Goal: Task Accomplishment & Management: Use online tool/utility

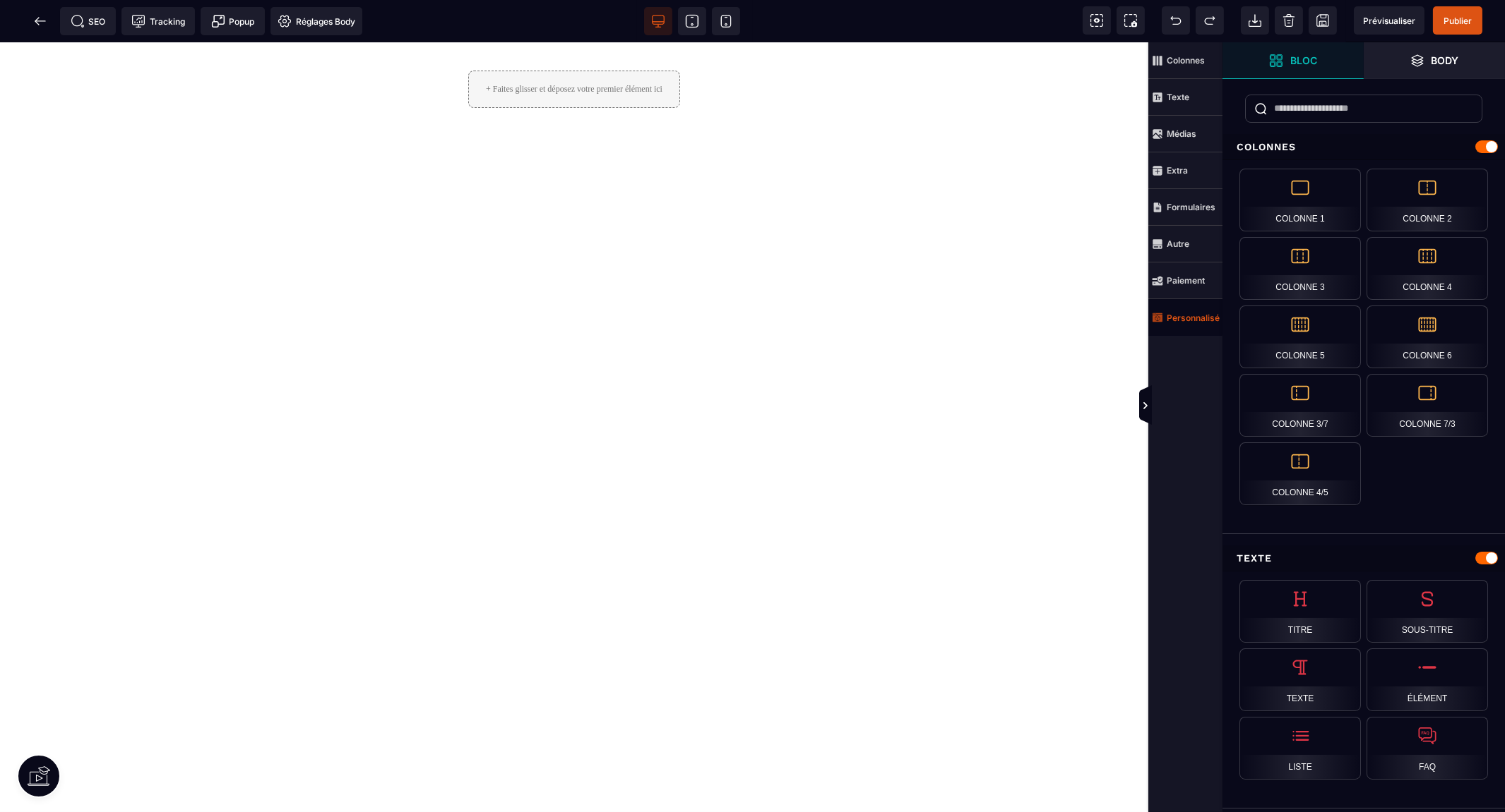
click at [1190, 320] on strong "Personnalisé" at bounding box center [1192, 318] width 53 height 11
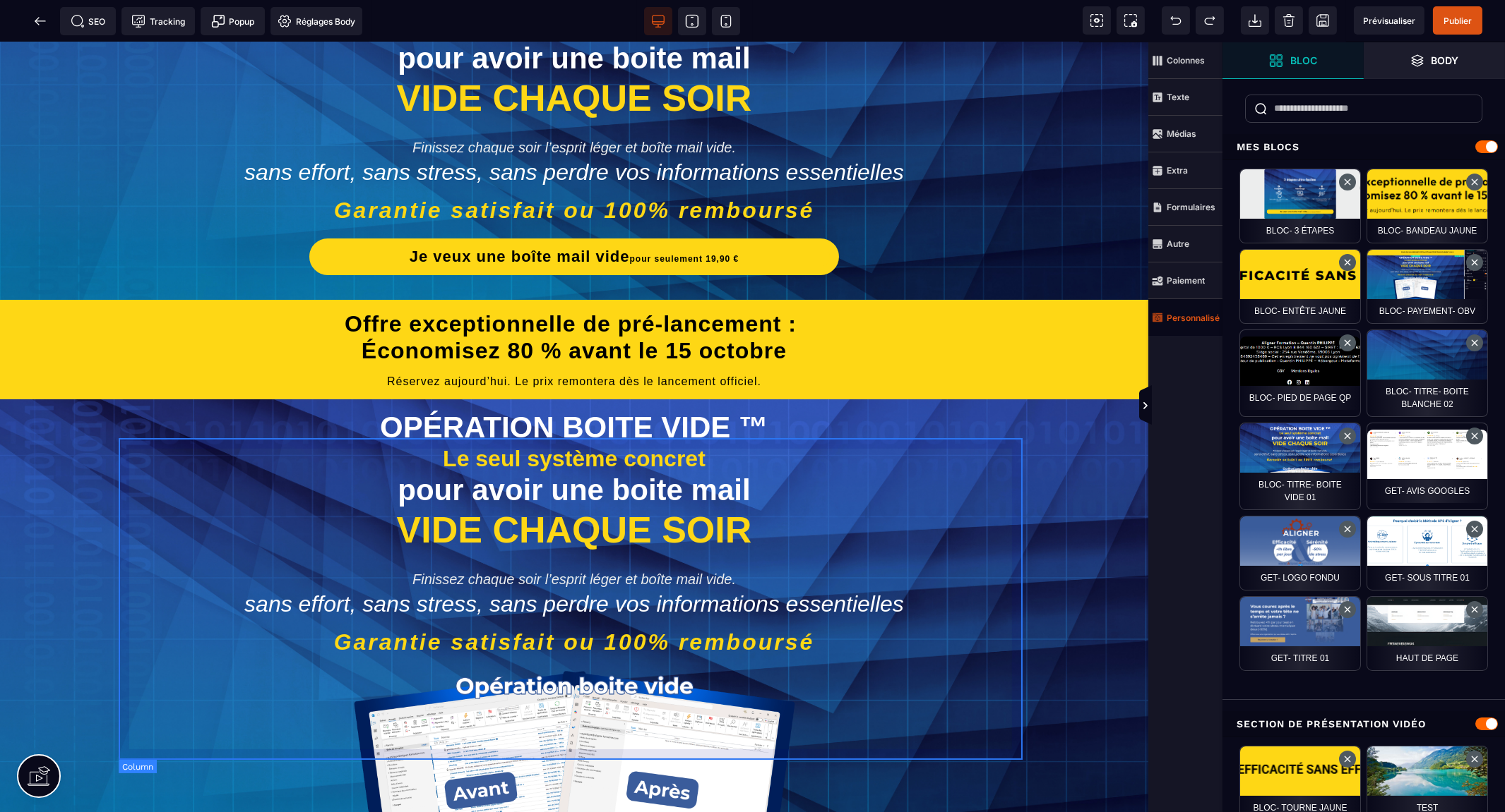
scroll to position [79, 0]
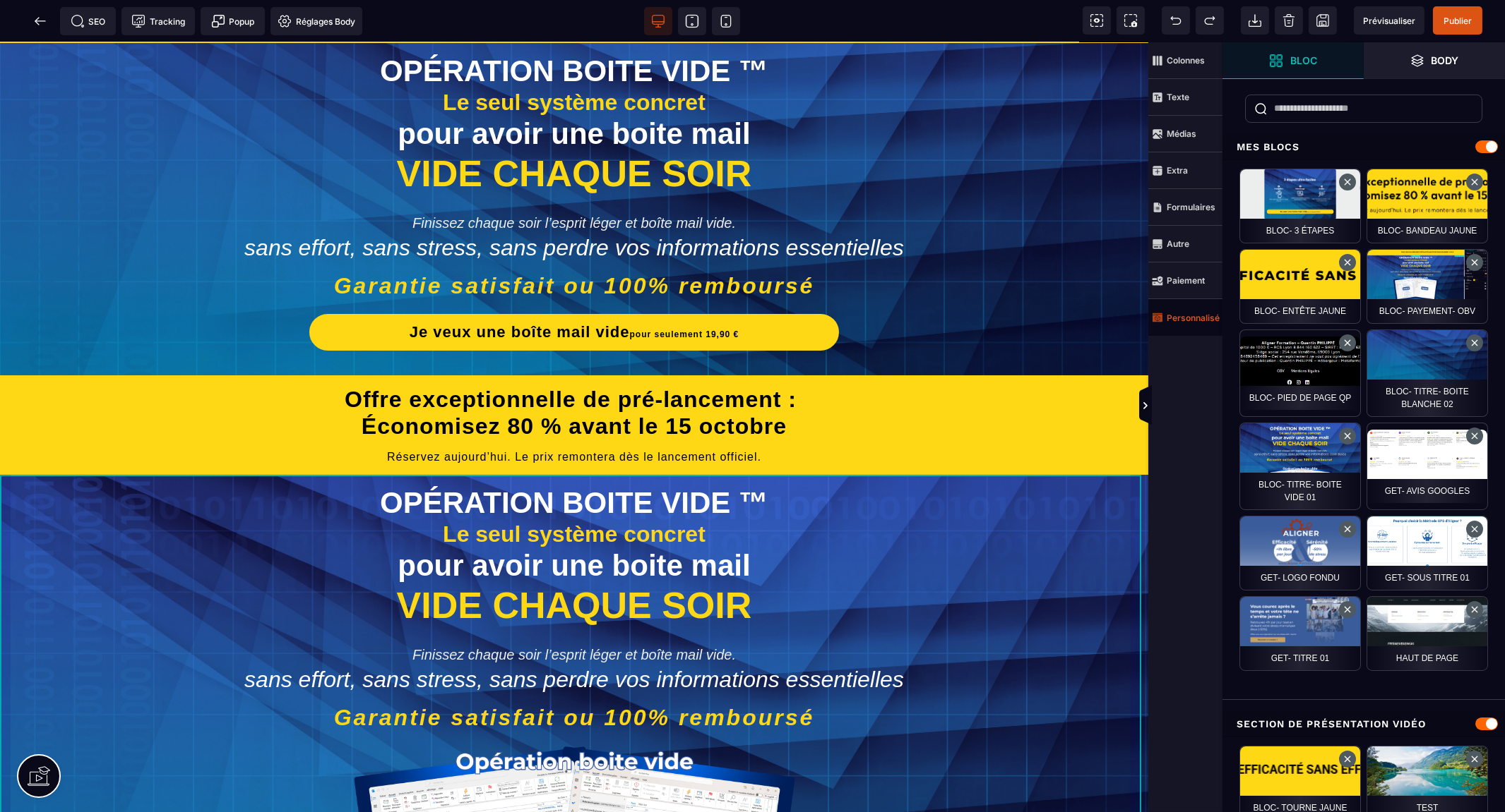
click at [1135, 485] on div "OPÉRATION BOITE VIDE ™ Le seul système concret pour avoir une boite mail VIDE C…" at bounding box center [574, 765] width 1148 height 580
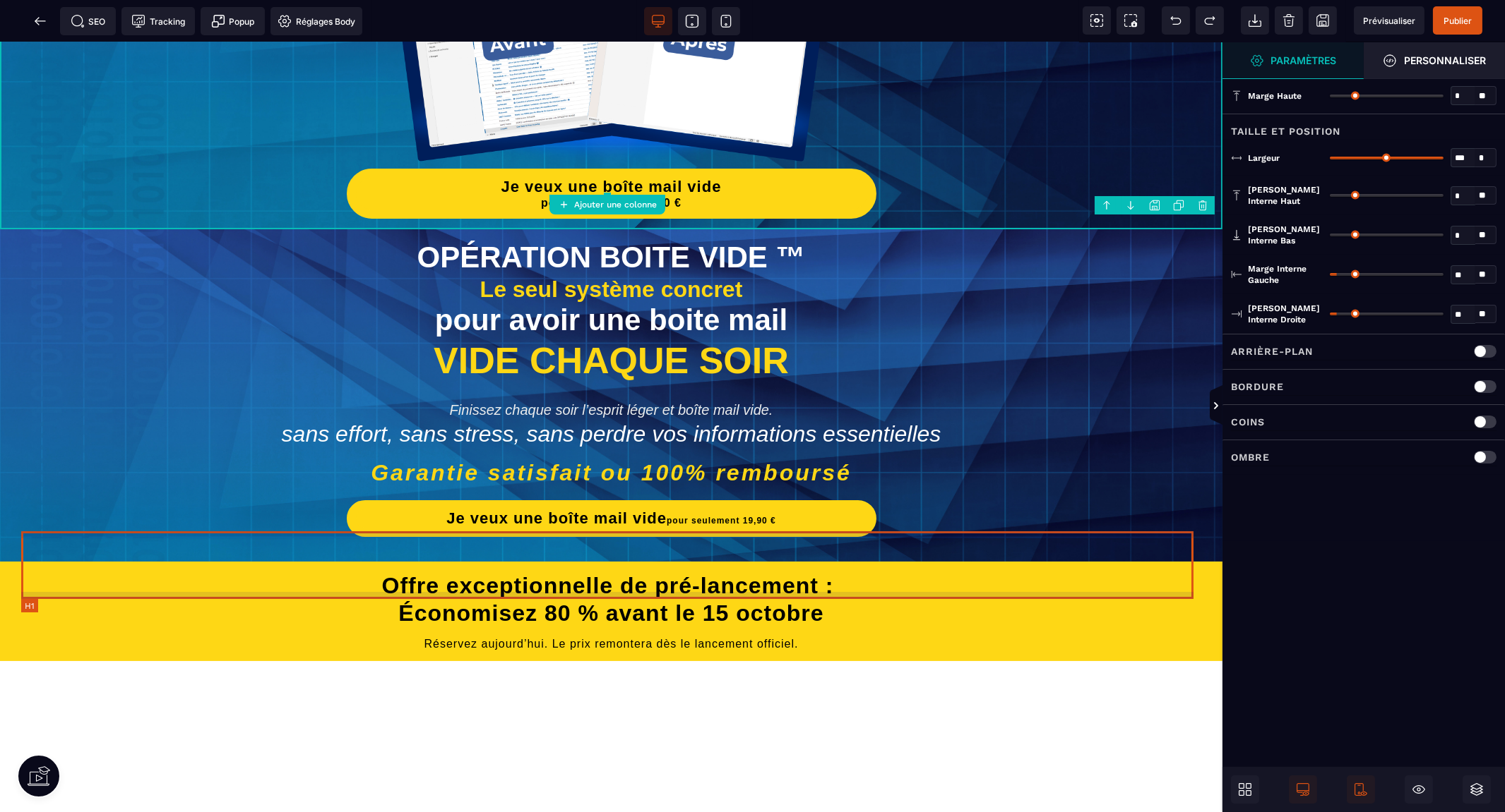
scroll to position [548, 0]
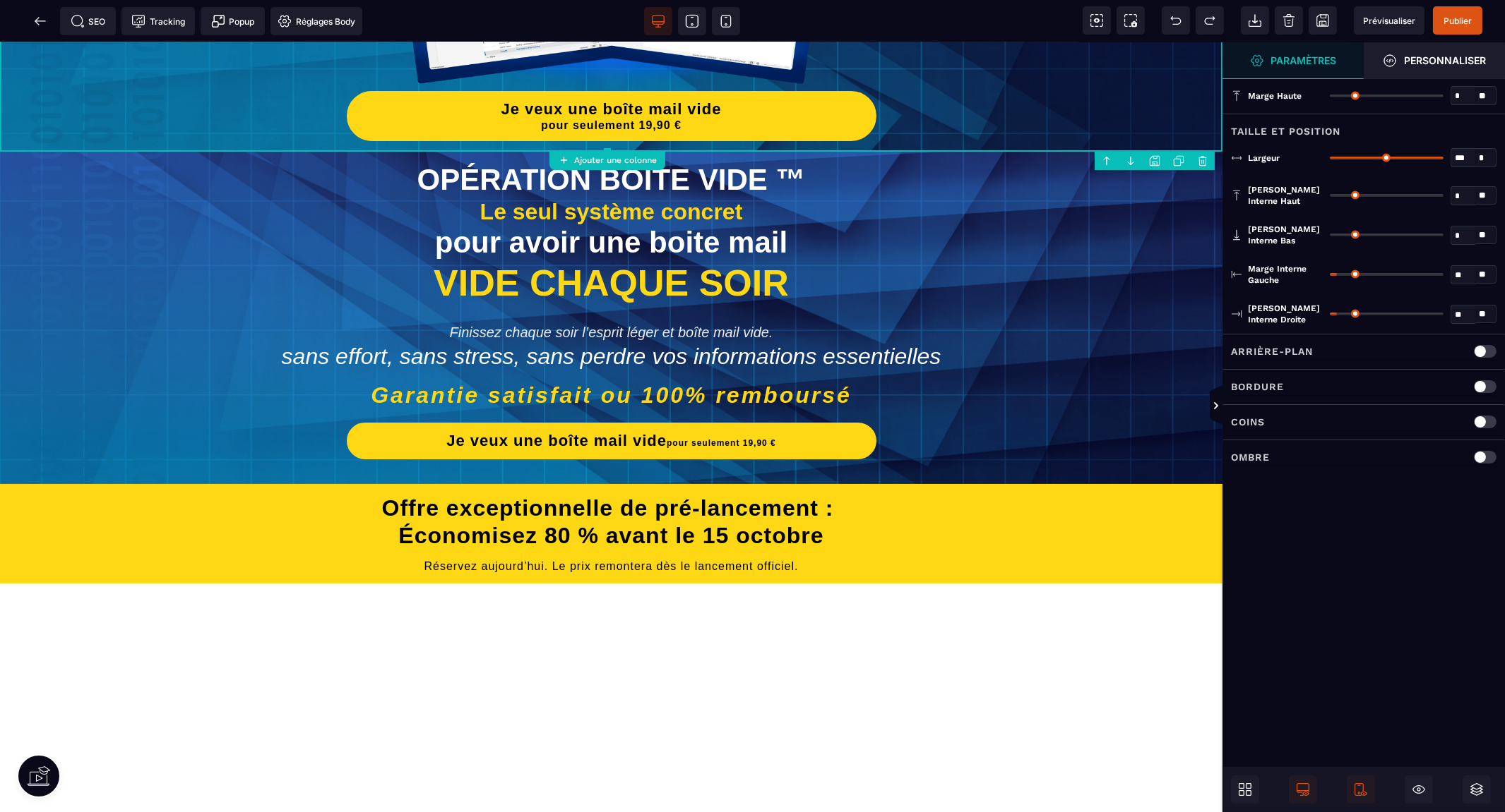
click at [1201, 162] on body "B I U S A ******* Ajouter une colonne Row" at bounding box center [752, 406] width 1505 height 812
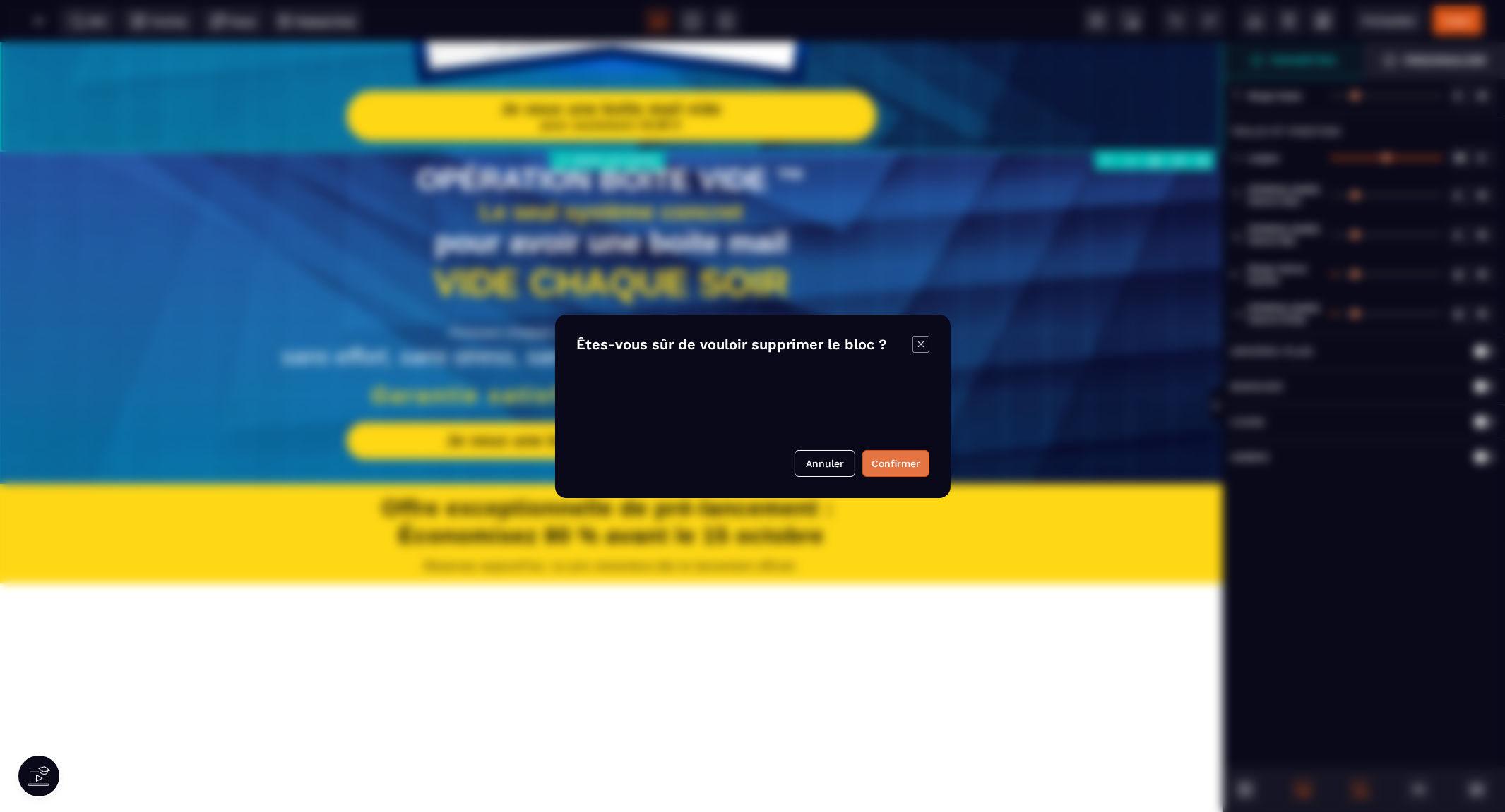
click at [893, 463] on button "Confirmer" at bounding box center [895, 463] width 67 height 27
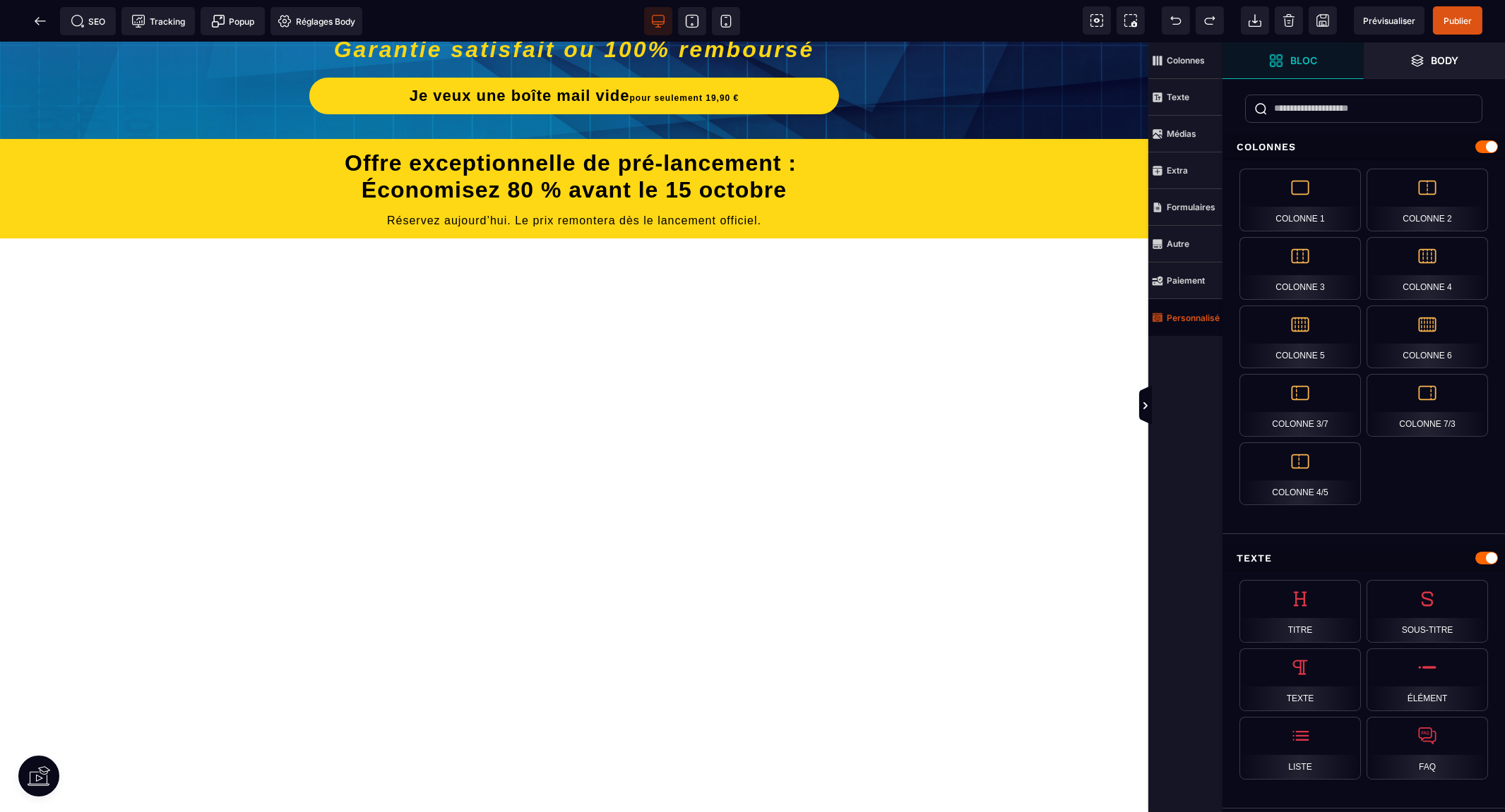
scroll to position [0, 0]
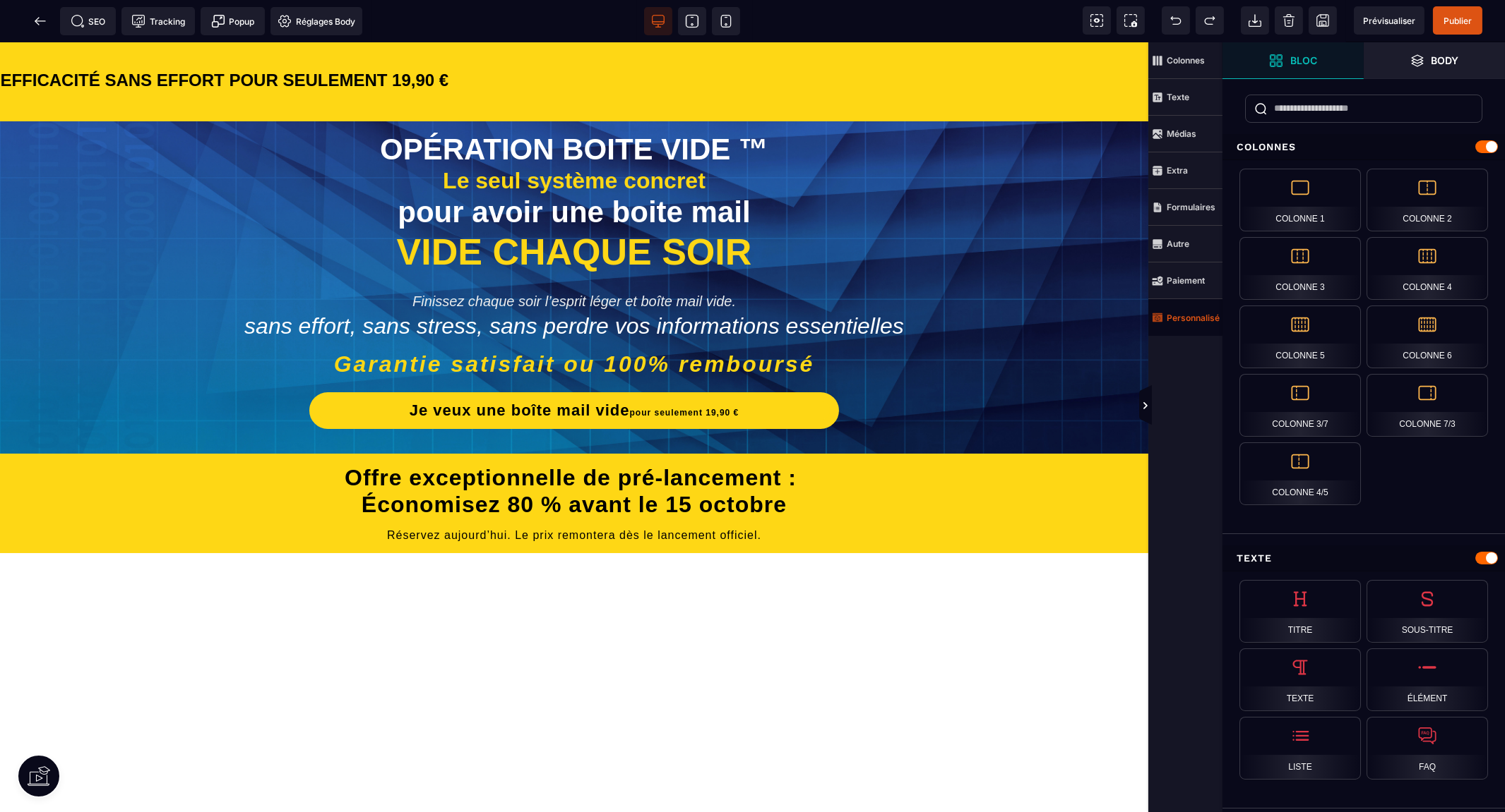
click at [1175, 313] on strong "Personnalisé" at bounding box center [1192, 318] width 53 height 11
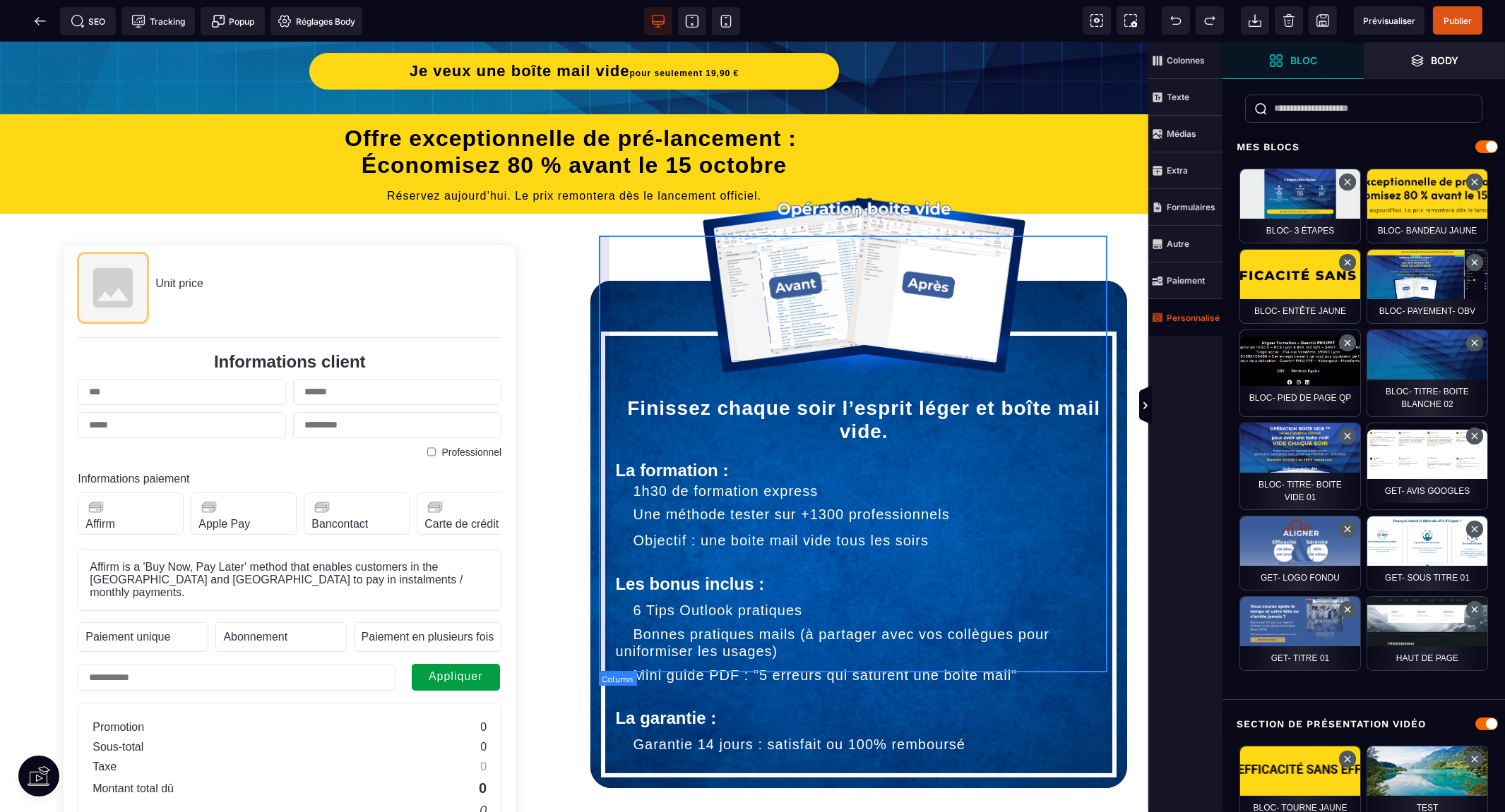
scroll to position [314, 0]
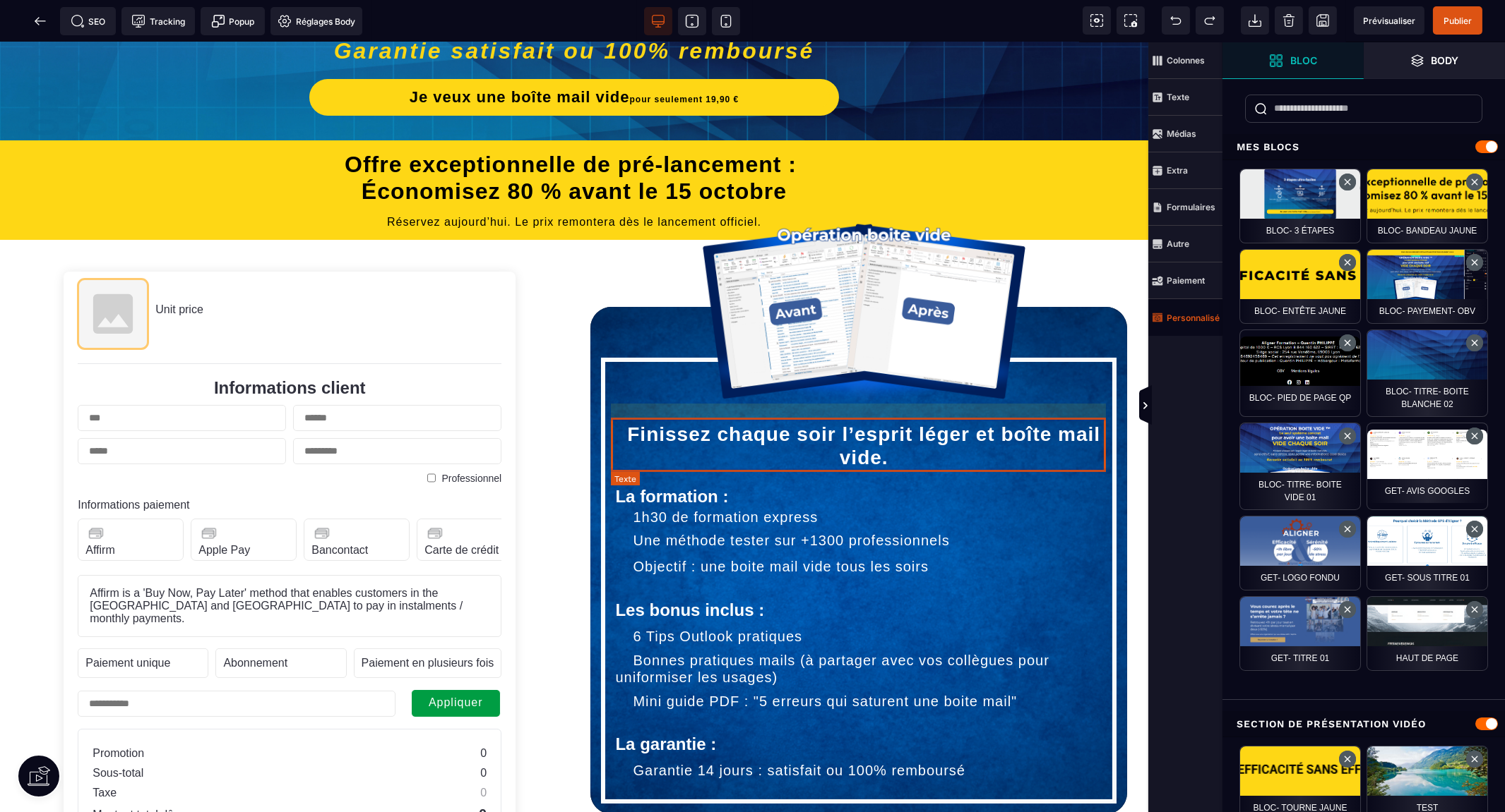
drag, startPoint x: 745, startPoint y: 457, endPoint x: 732, endPoint y: 451, distance: 14.3
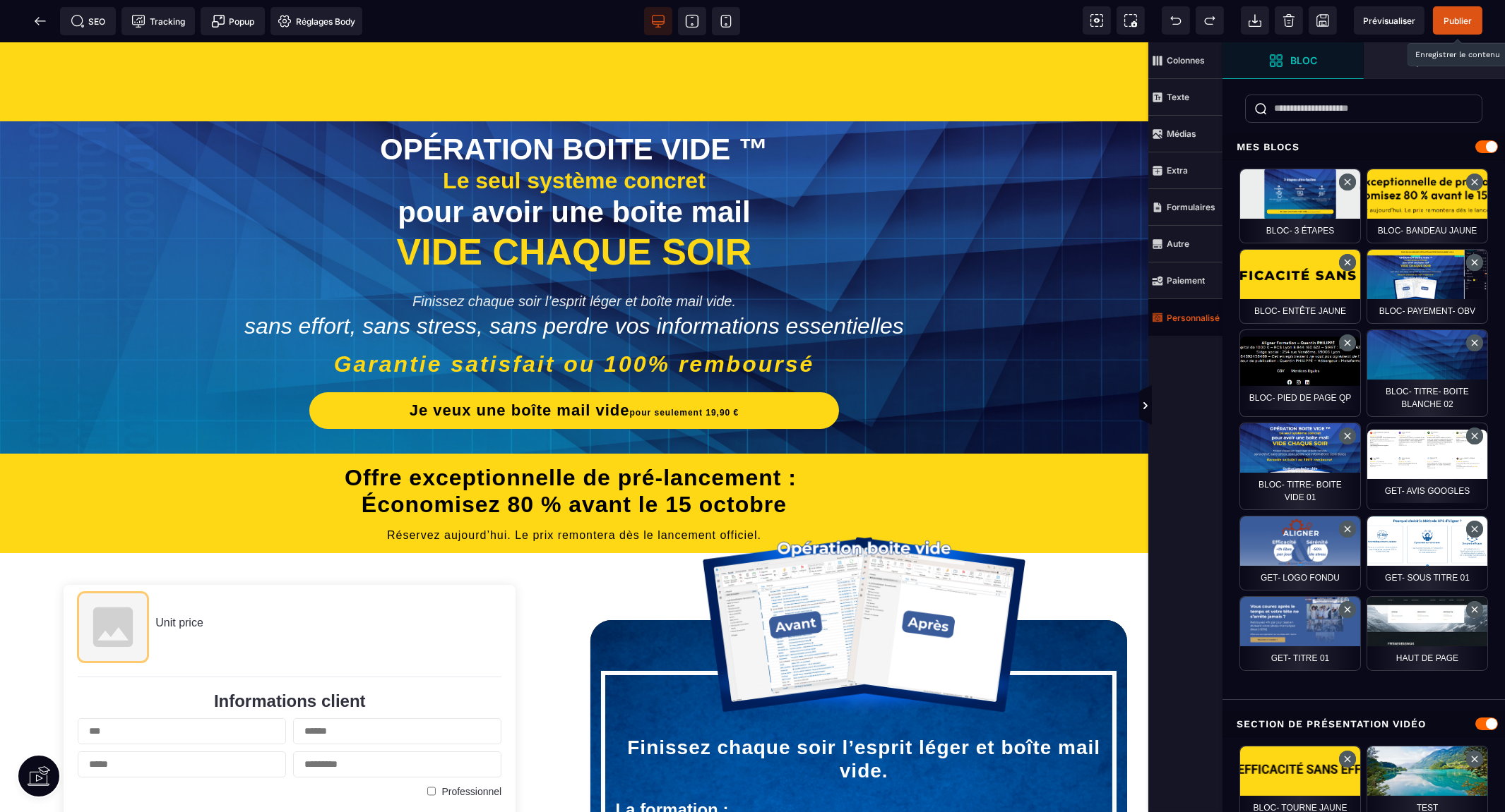
click at [1463, 19] on span "Publier" at bounding box center [1457, 21] width 28 height 11
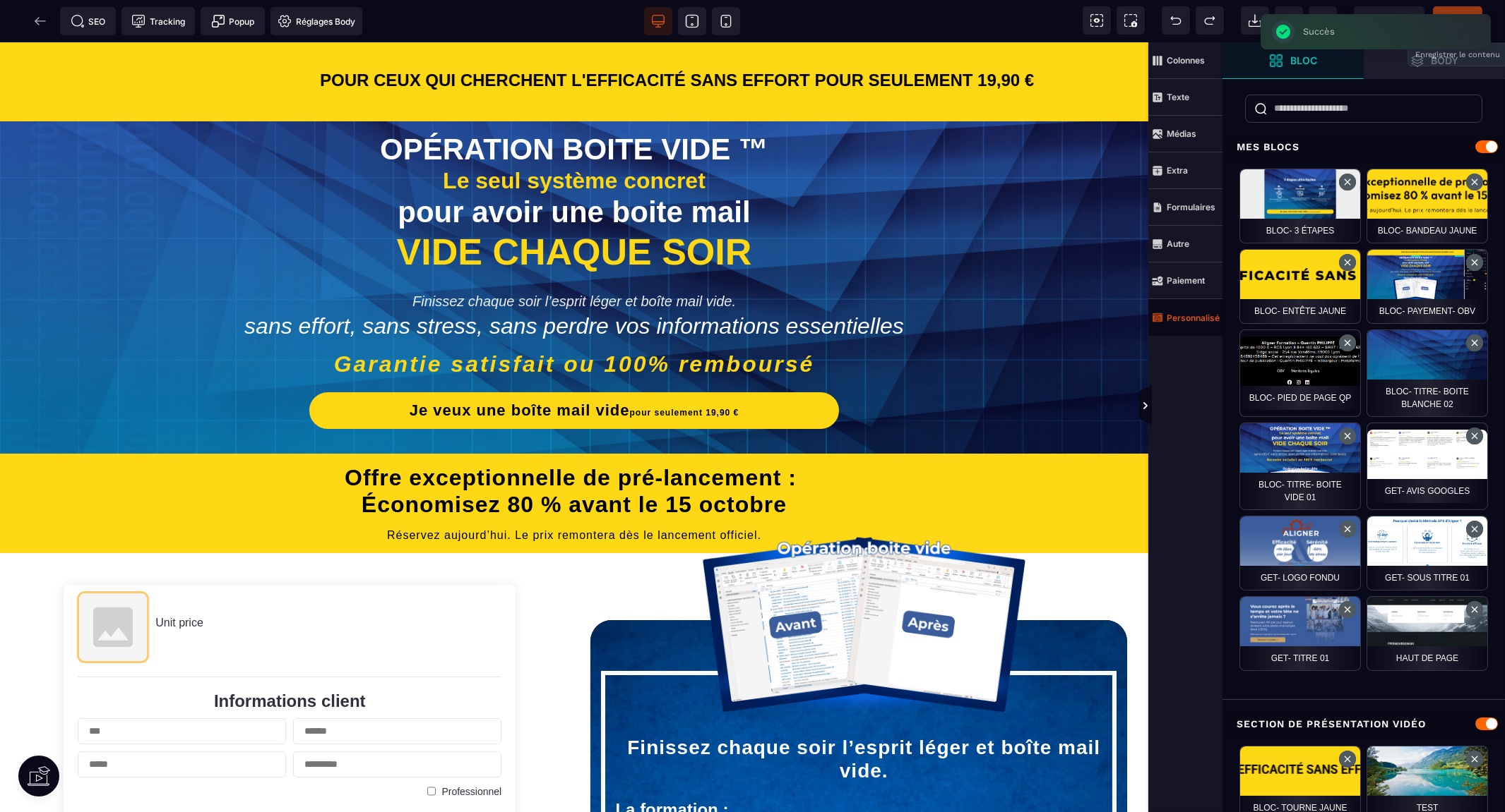
click at [1454, 16] on div "Succès ×" at bounding box center [1374, 31] width 230 height 35
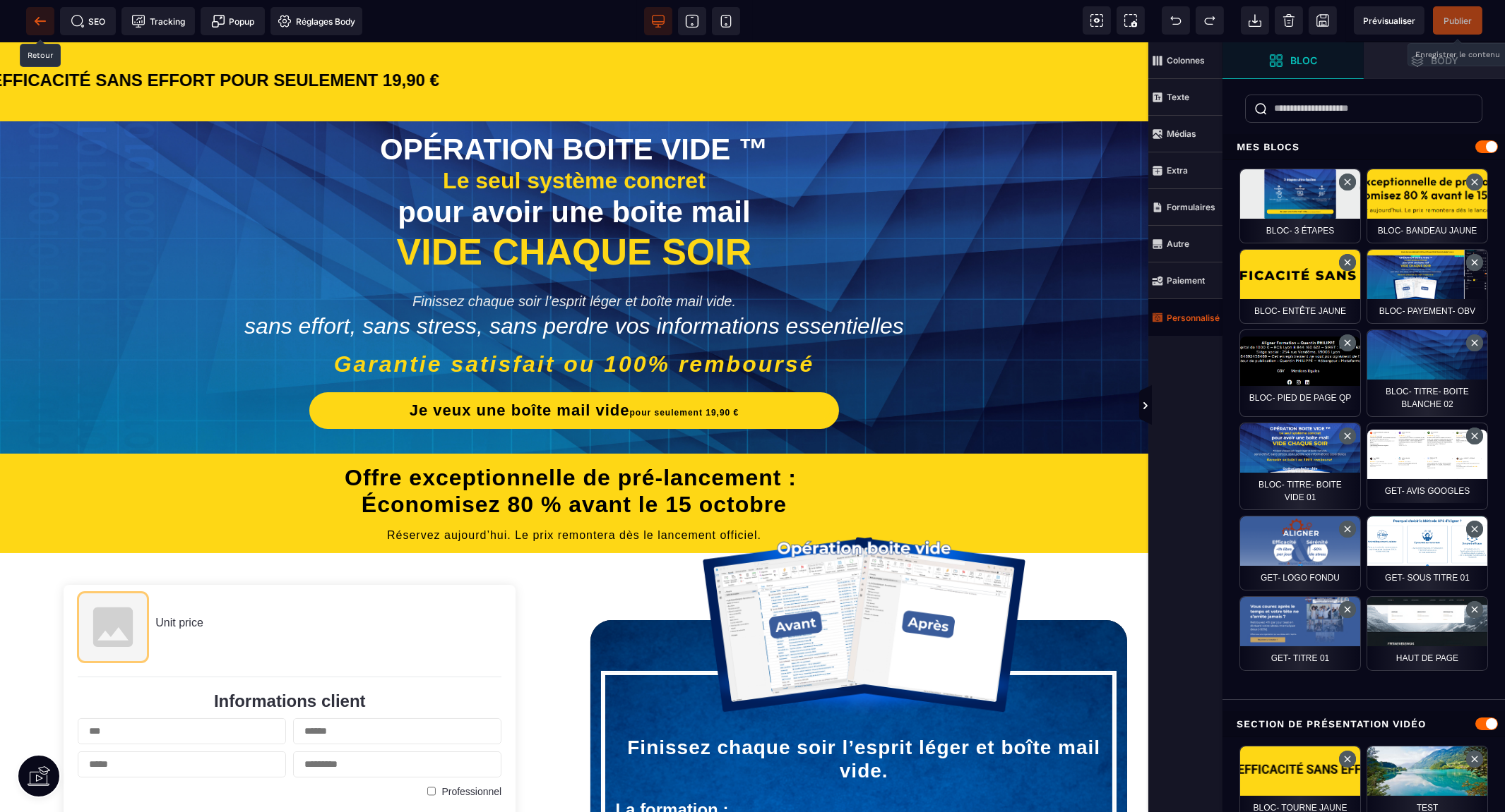
drag, startPoint x: 35, startPoint y: 13, endPoint x: 37, endPoint y: 21, distance: 8.2
click at [37, 21] on icon at bounding box center [40, 21] width 11 height 1
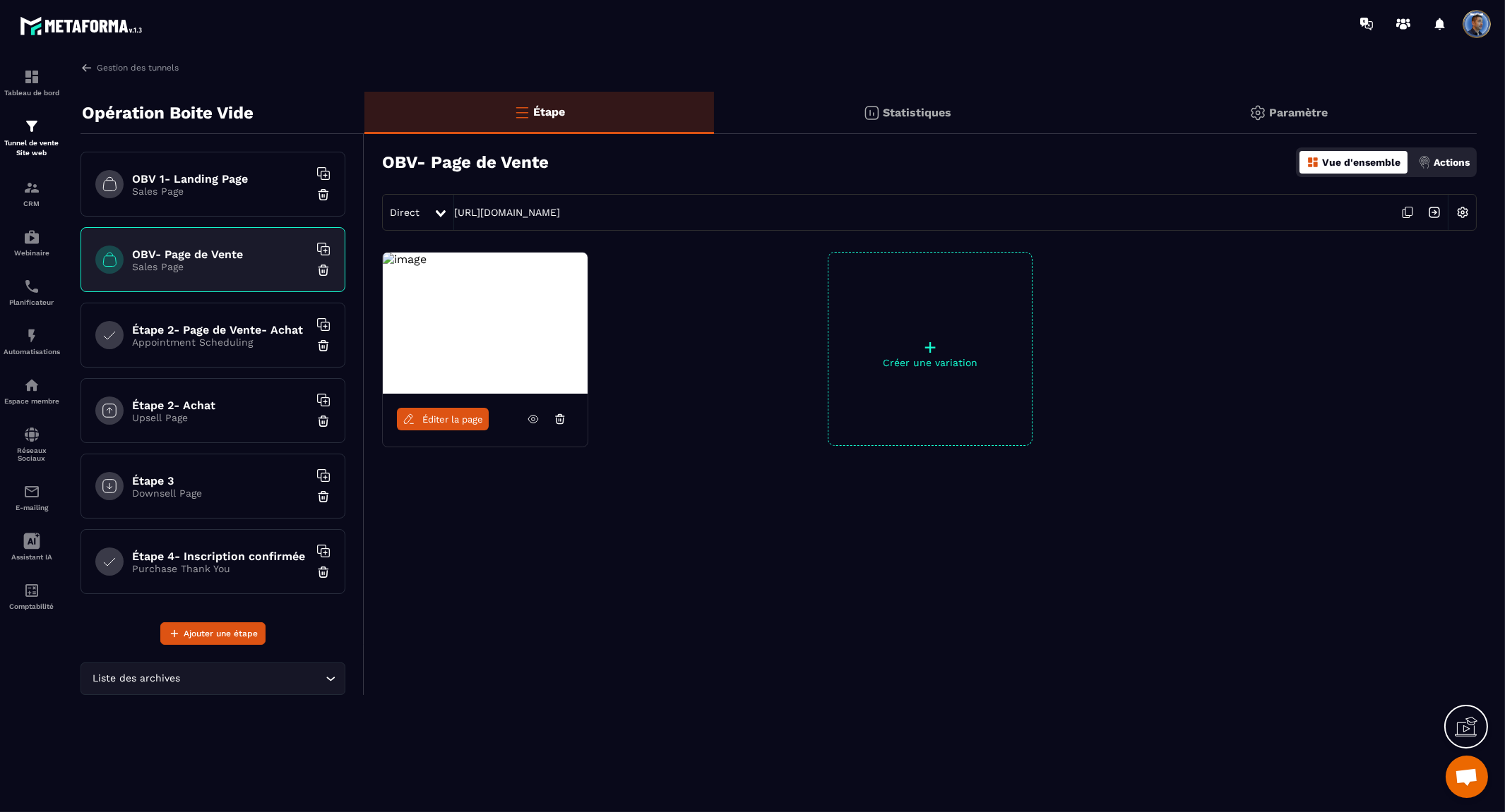
click at [1460, 213] on img at bounding box center [1462, 212] width 27 height 27
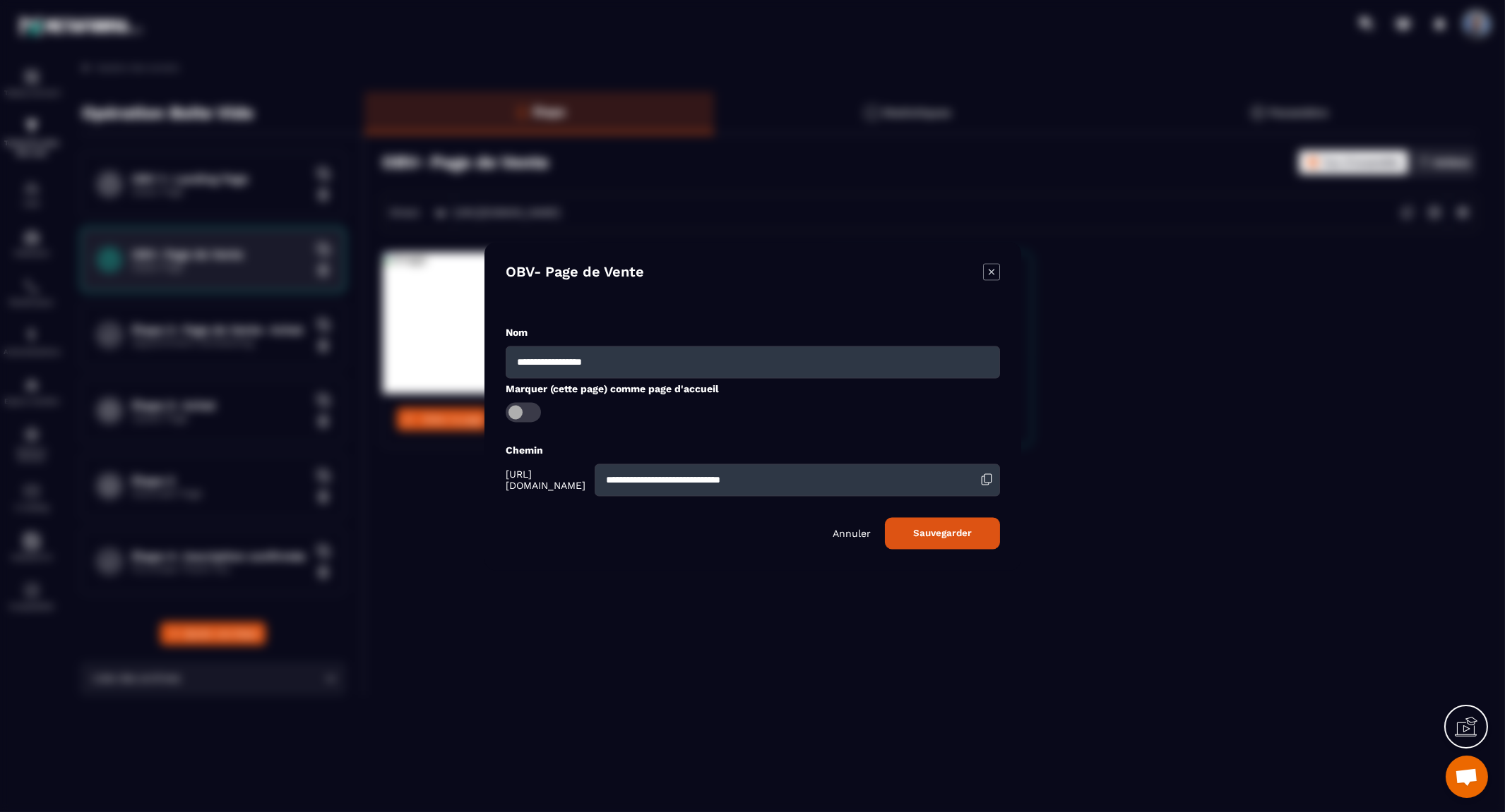
click at [537, 359] on input "**********" at bounding box center [752, 362] width 494 height 33
type input "**********"
drag, startPoint x: 865, startPoint y: 478, endPoint x: 444, endPoint y: 469, distance: 421.1
click at [444, 469] on section "**********" at bounding box center [752, 406] width 1505 height 812
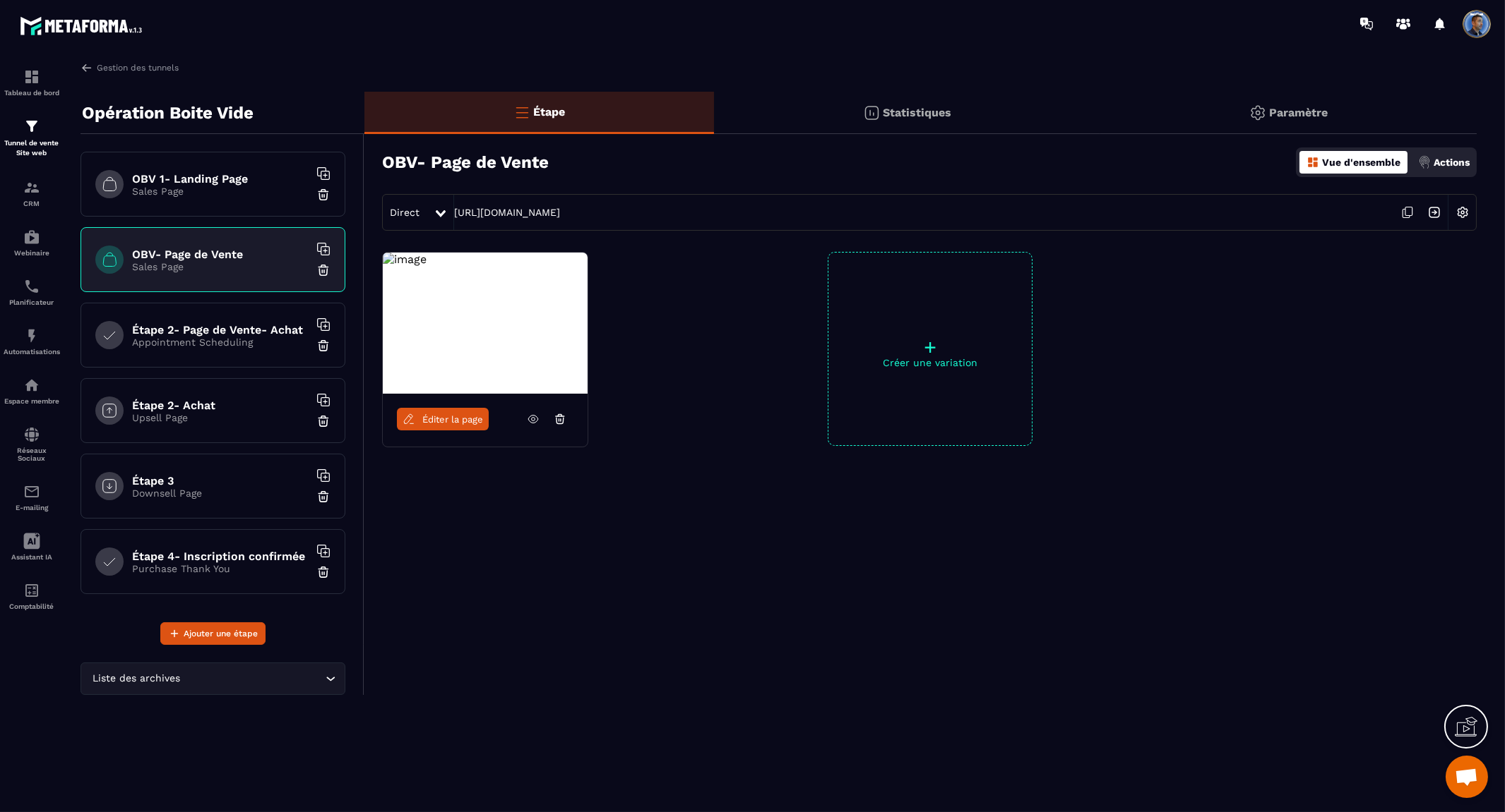
click at [248, 326] on h6 "Étape 2- Page de Vente- Achat" at bounding box center [219, 329] width 176 height 13
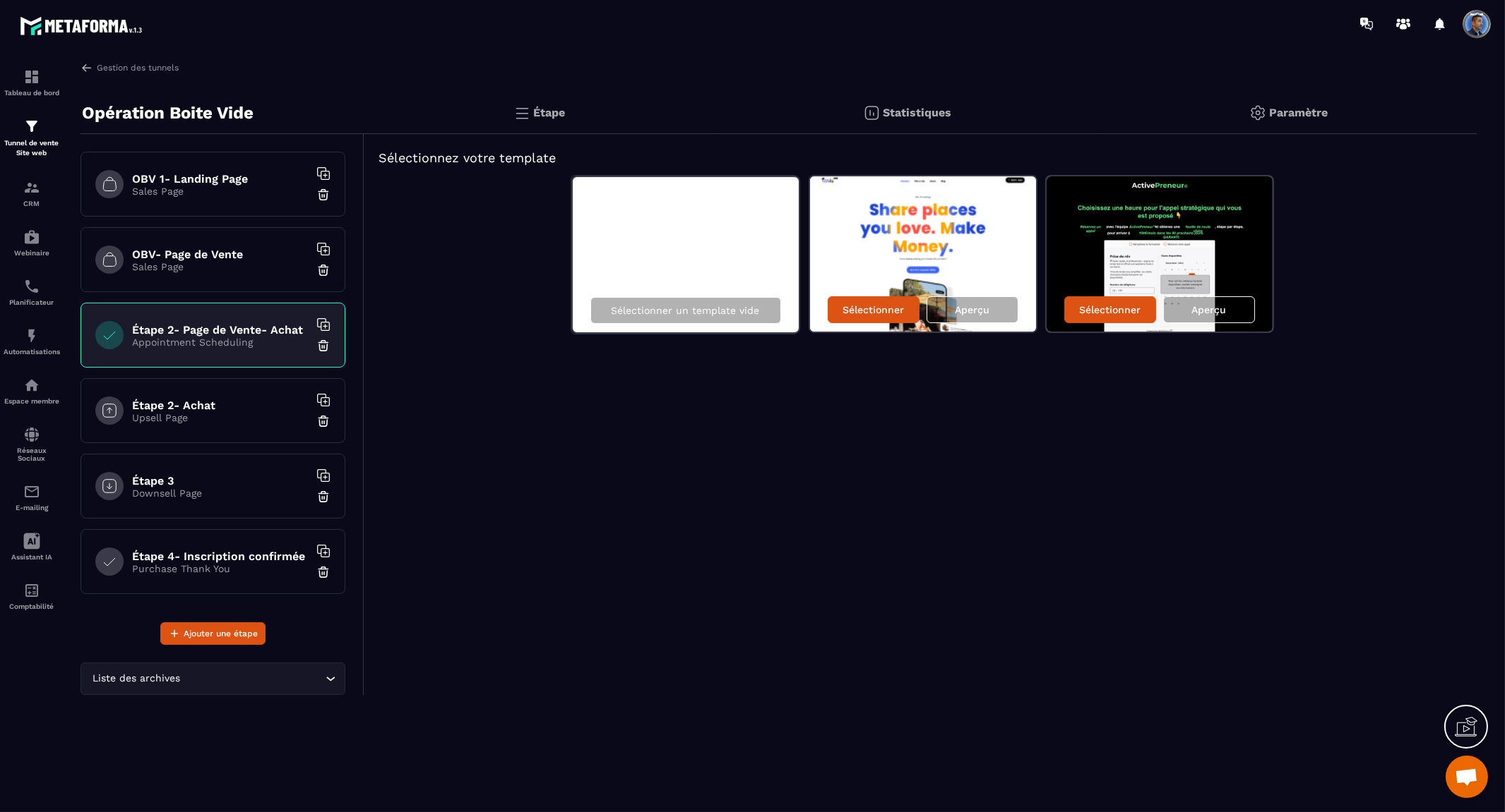
click at [230, 412] on p "Upsell Page" at bounding box center [219, 417] width 176 height 11
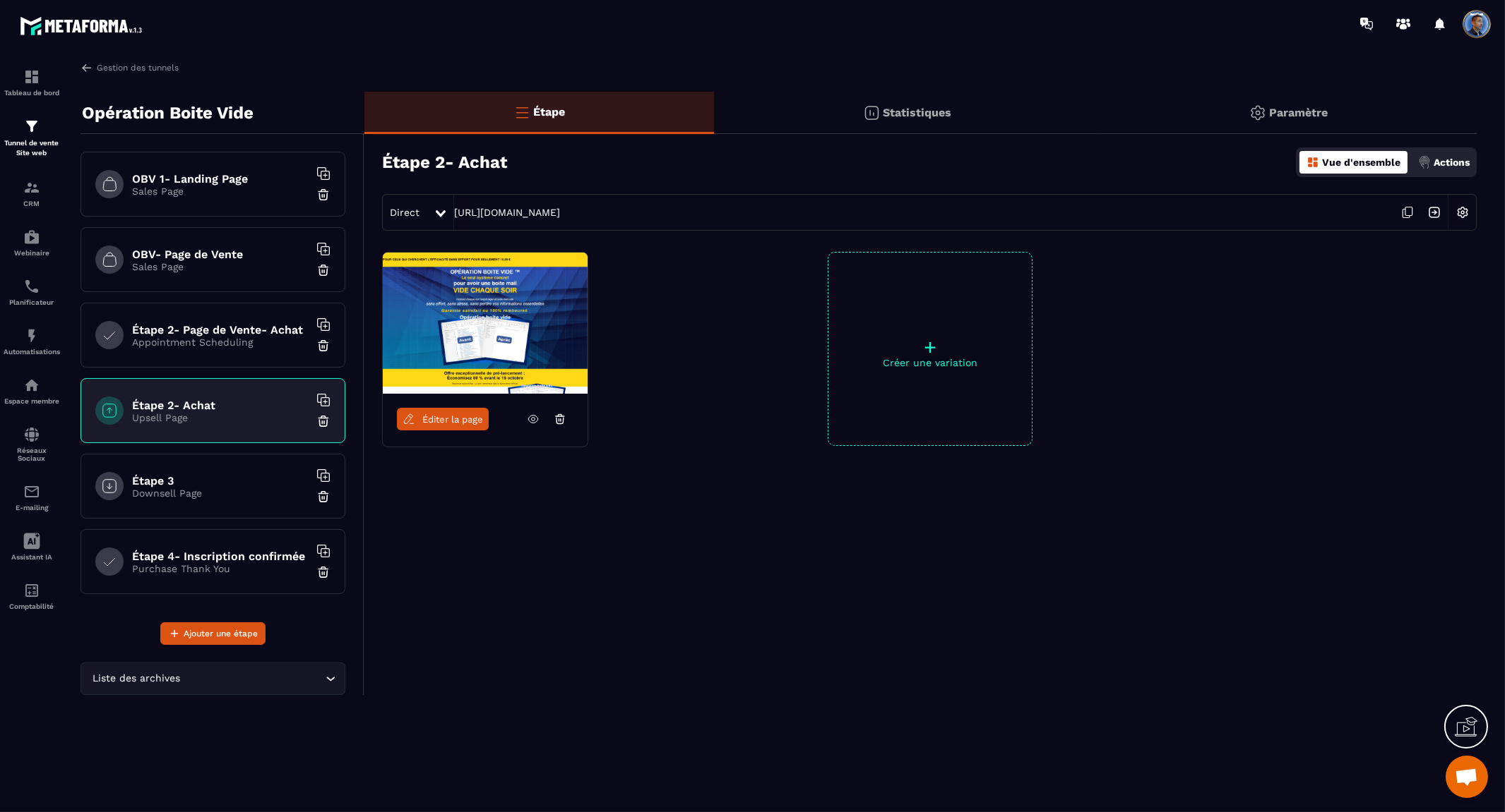
click at [245, 343] on p "Appointment Scheduling" at bounding box center [219, 342] width 176 height 11
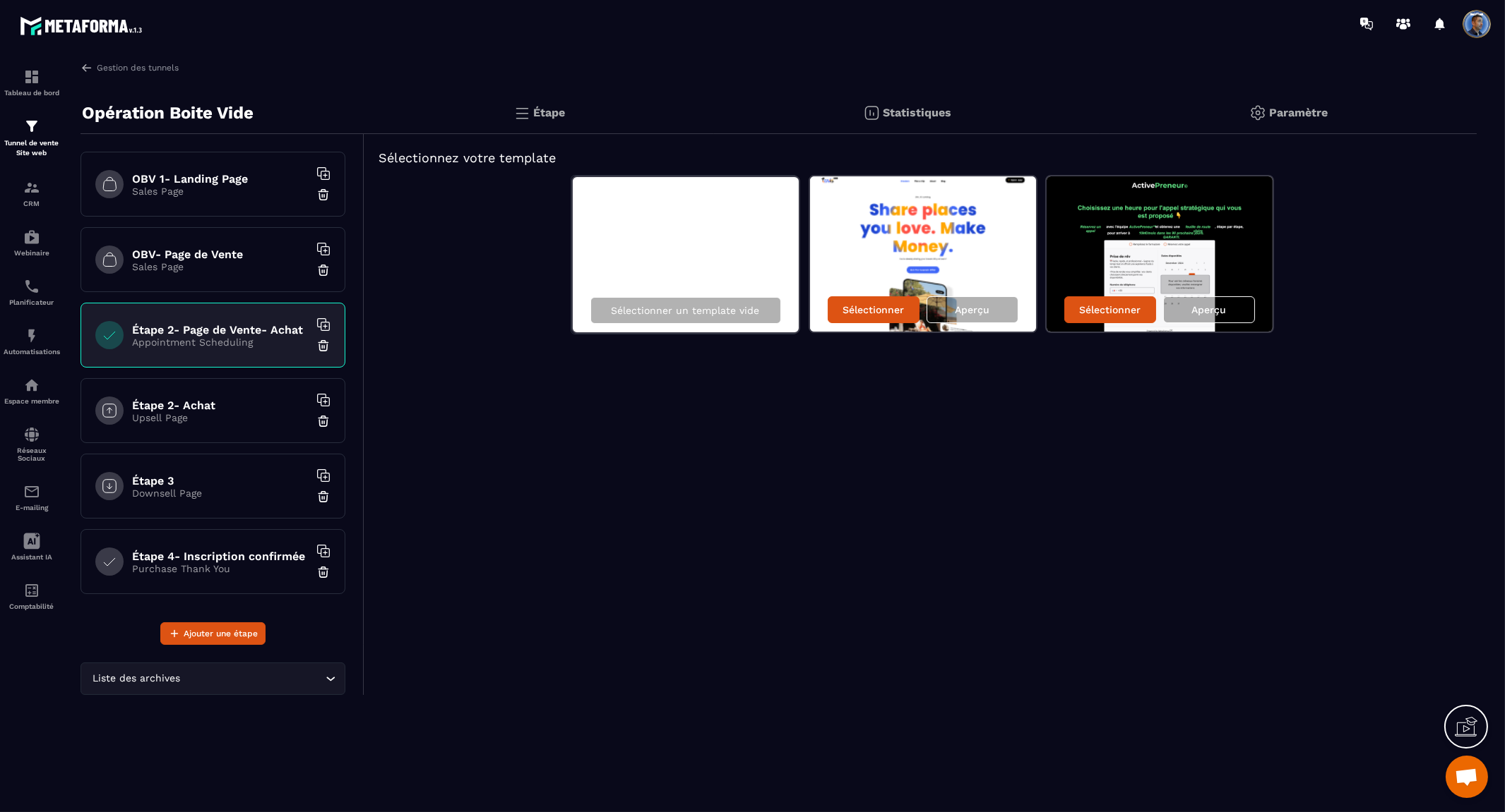
click at [176, 410] on h6 "Étape 2- Achat" at bounding box center [219, 405] width 176 height 13
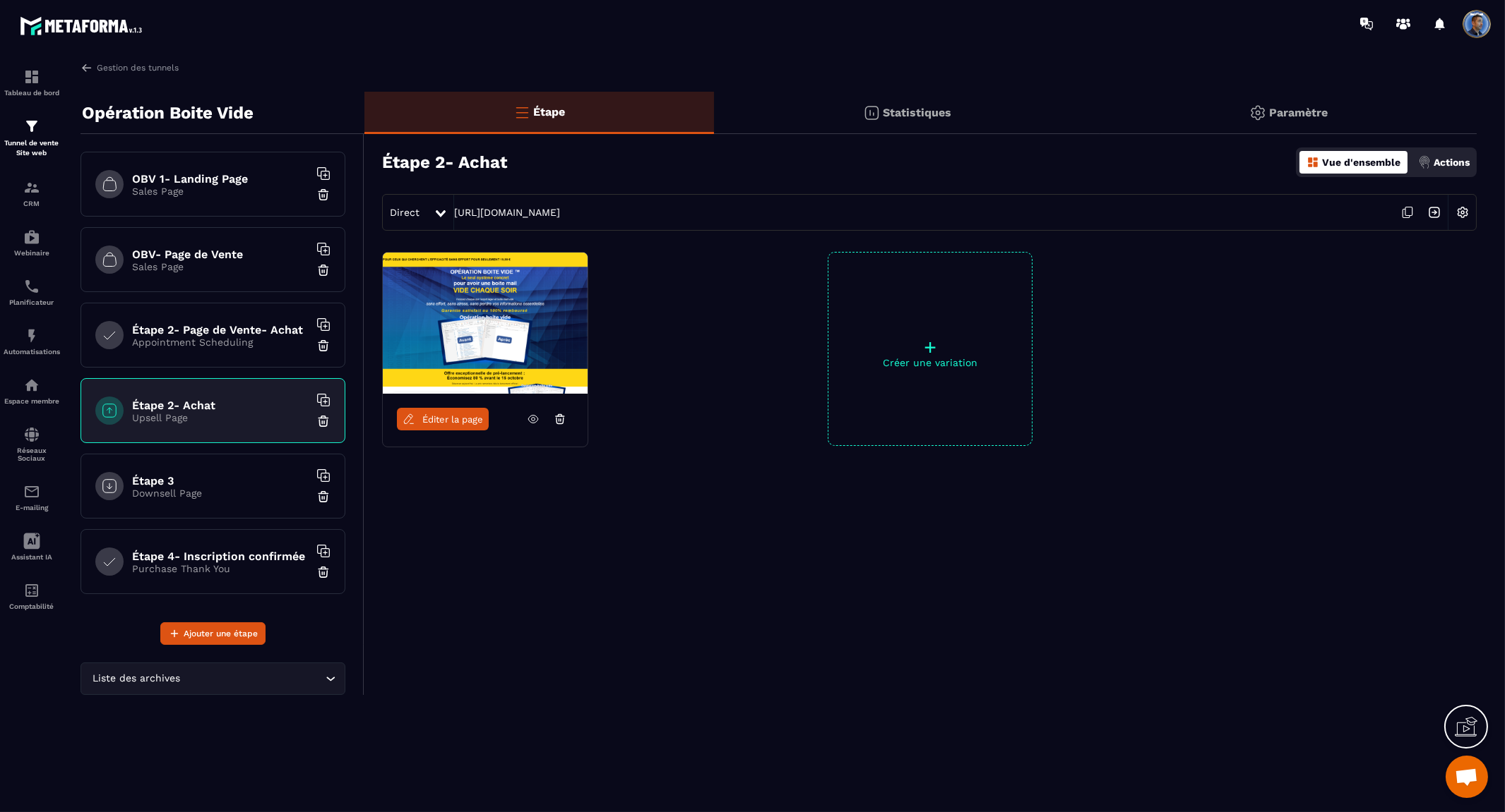
click at [202, 481] on h6 "Étape 3" at bounding box center [219, 480] width 176 height 13
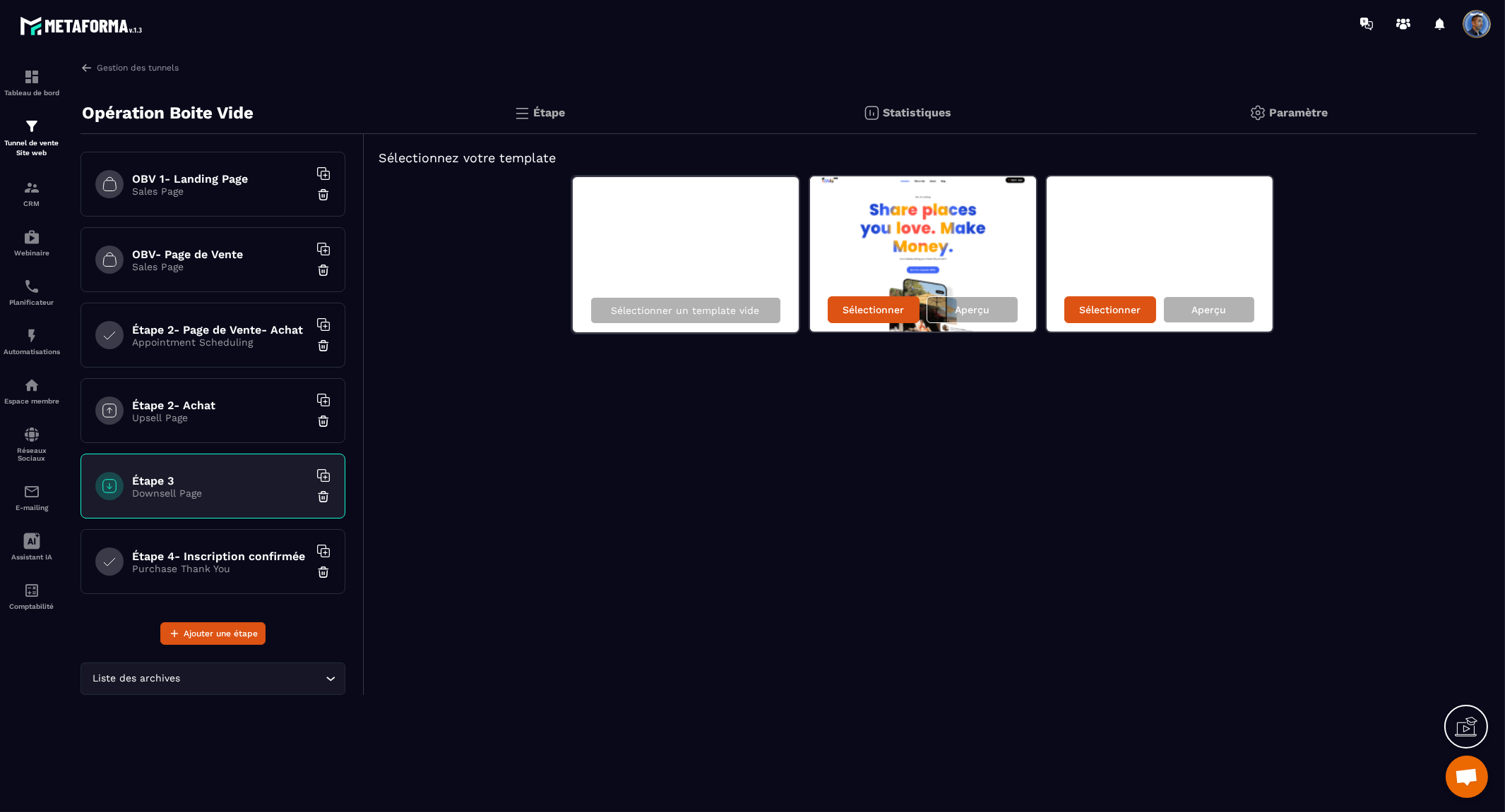
click at [193, 407] on h6 "Étape 2- Achat" at bounding box center [219, 405] width 176 height 13
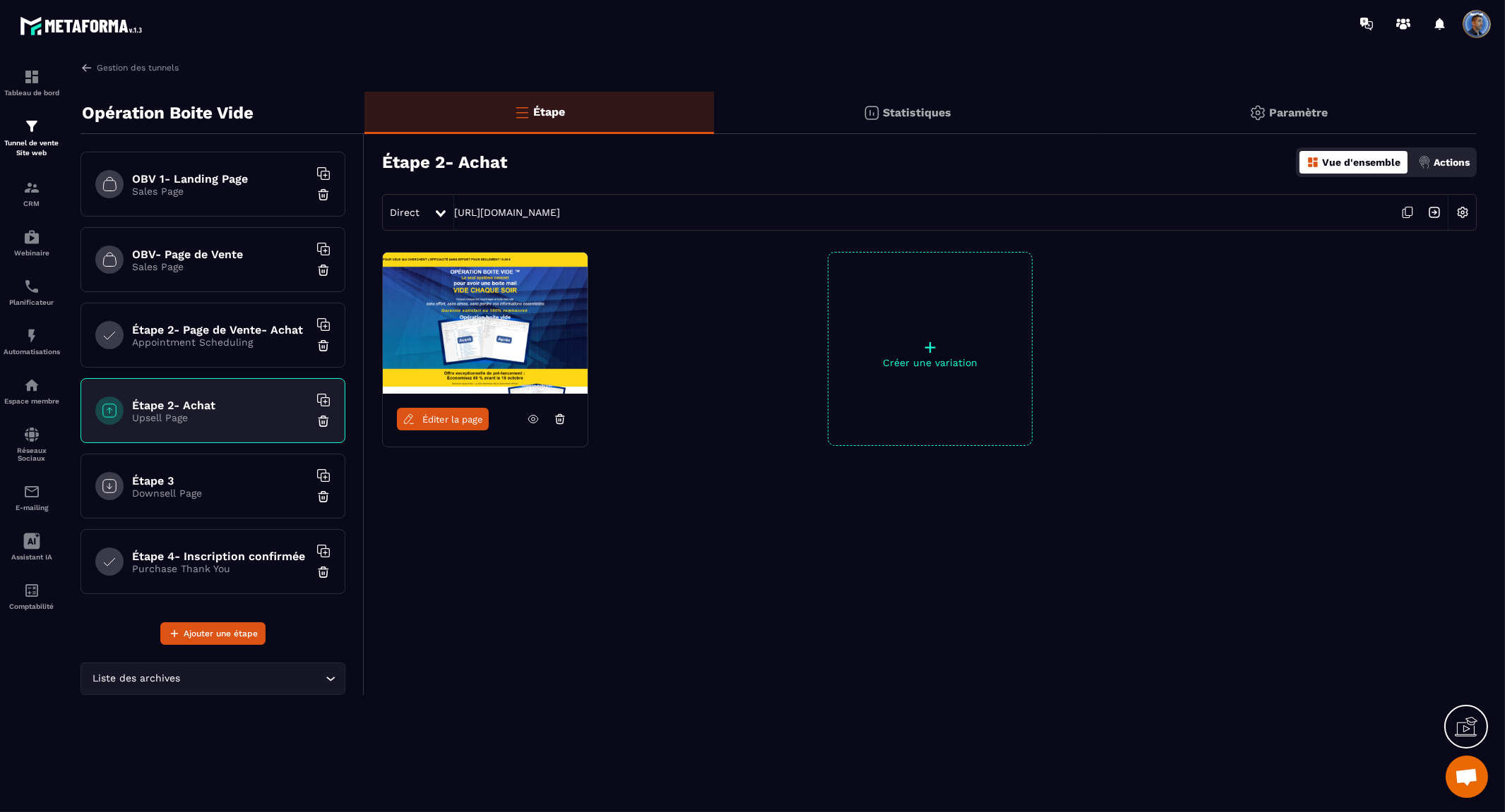
click at [191, 475] on h6 "Étape 3" at bounding box center [219, 480] width 176 height 13
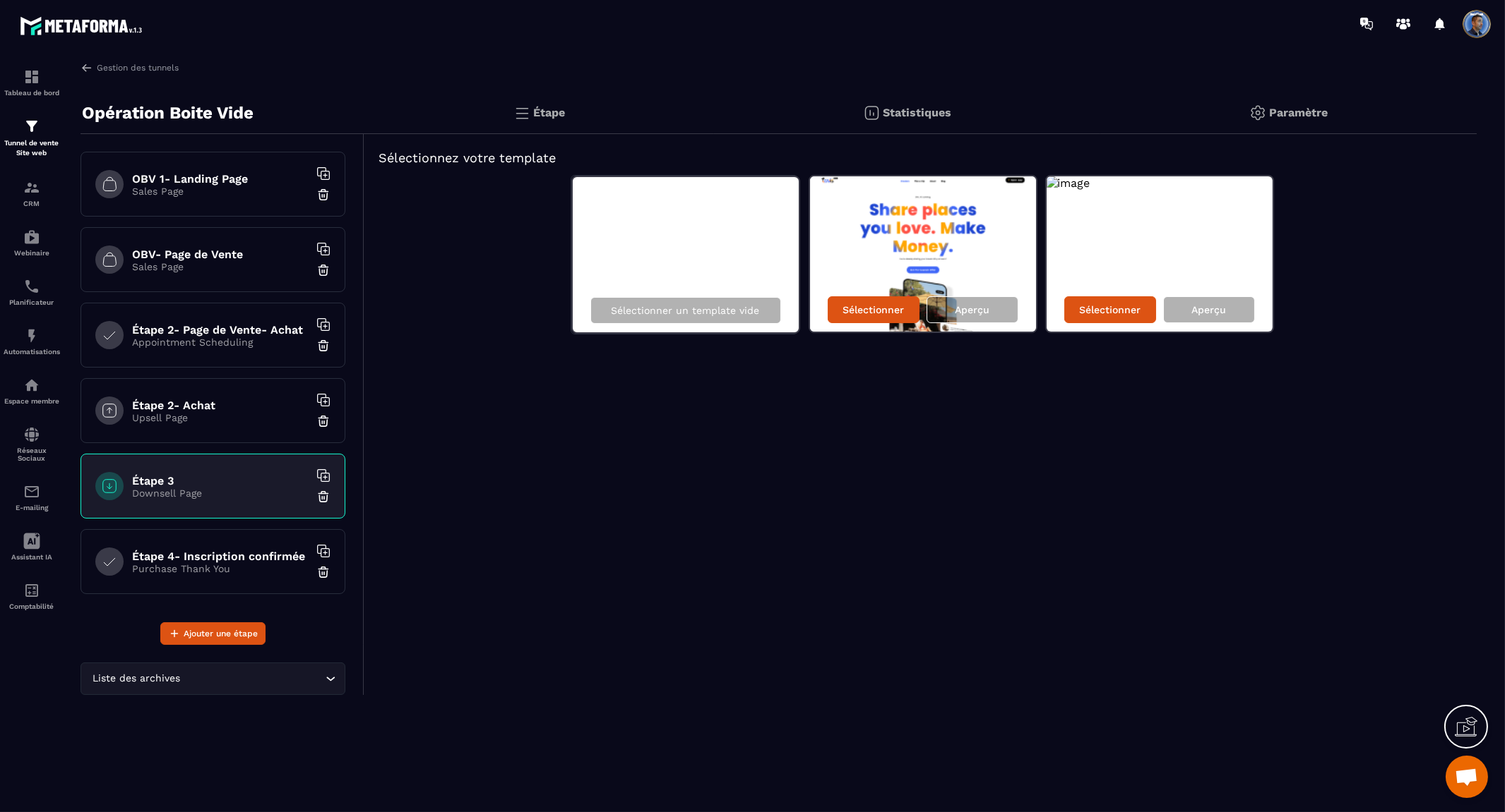
click at [219, 559] on h6 "Étape 4- Inscription confirmée" at bounding box center [219, 556] width 176 height 13
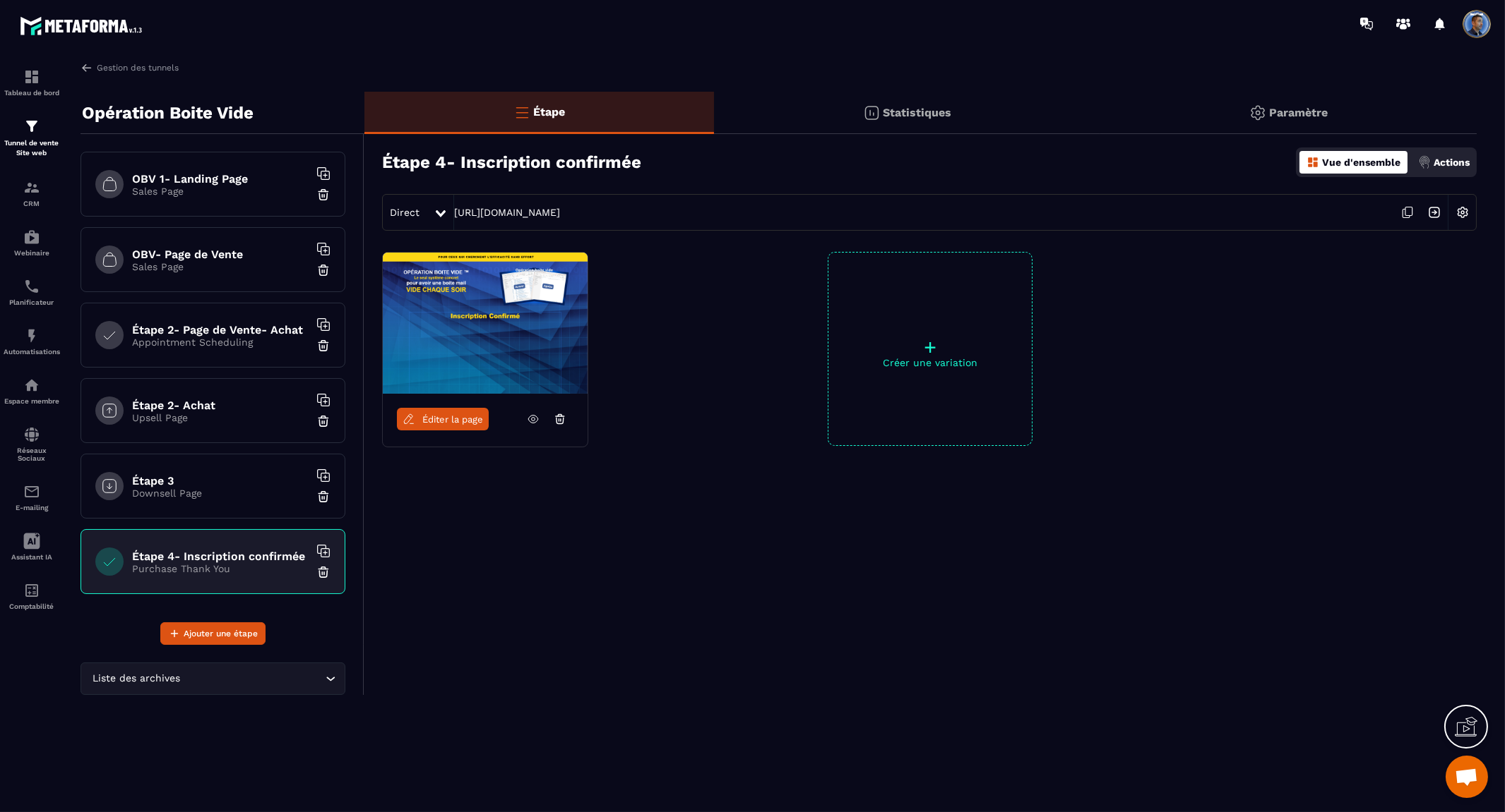
click at [223, 335] on h6 "Étape 2- Page de Vente- Achat" at bounding box center [219, 329] width 176 height 13
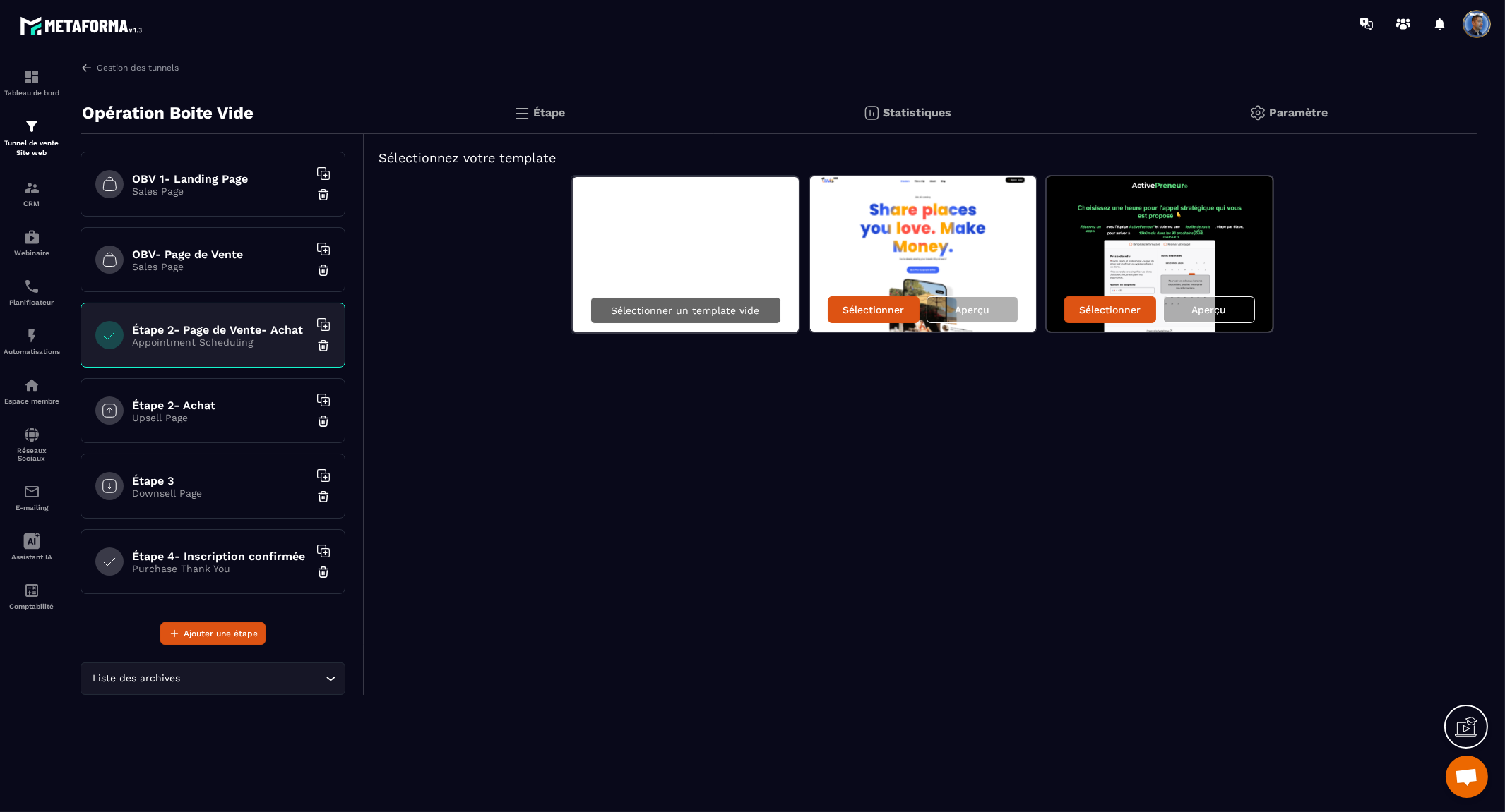
click at [631, 301] on div "Sélectionner un template vide" at bounding box center [685, 310] width 190 height 27
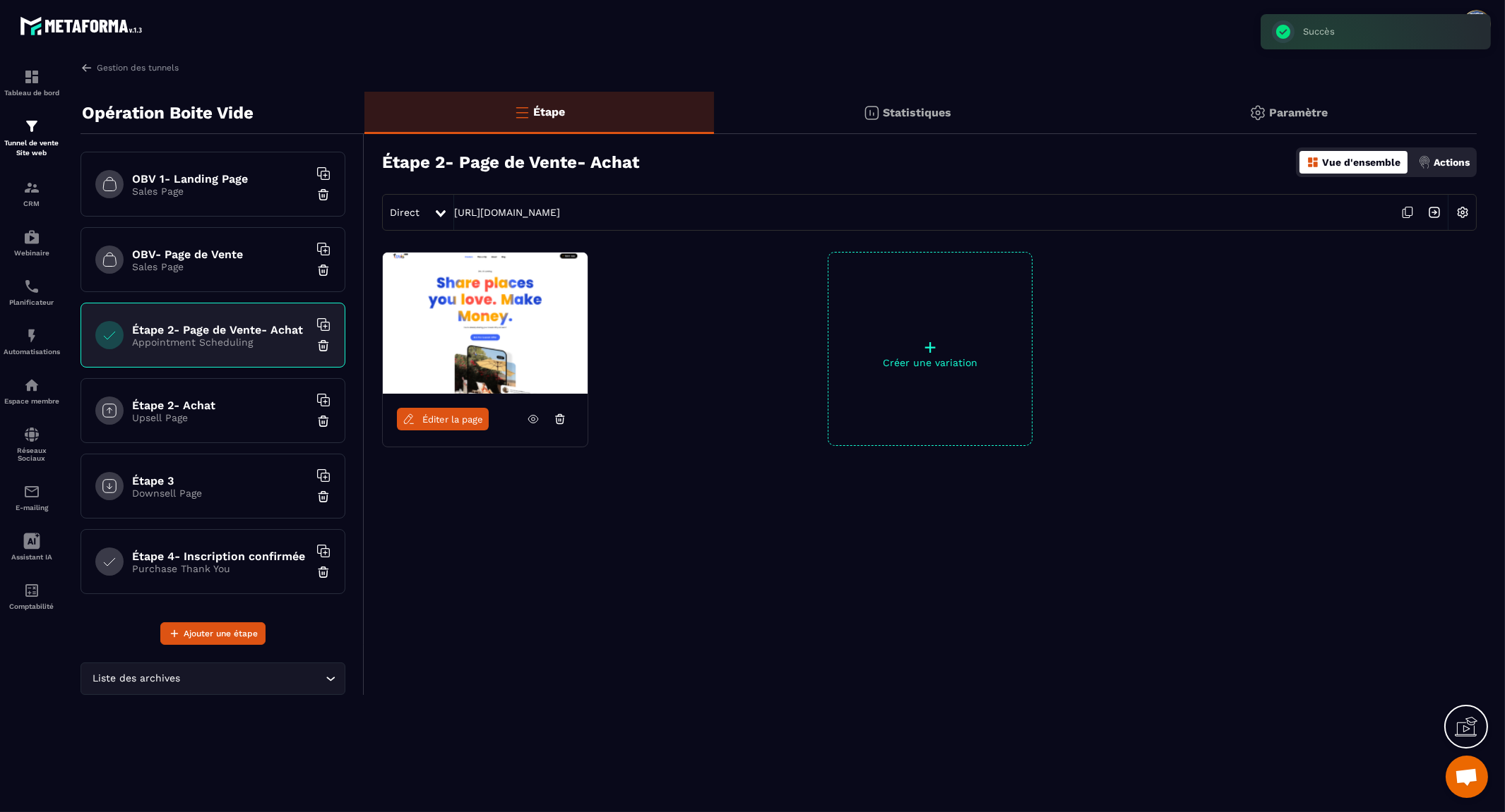
click at [463, 422] on span "Éditer la page" at bounding box center [452, 419] width 61 height 11
